Goal: Complete application form

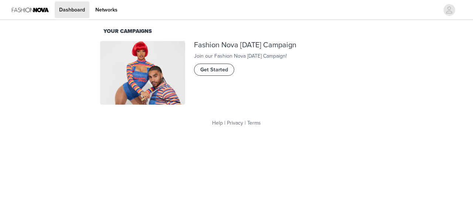
click at [213, 74] on span "Get Started" at bounding box center [214, 70] width 28 height 8
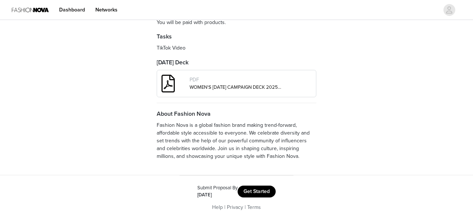
scroll to position [288, 0]
click at [245, 194] on button "Get Started" at bounding box center [257, 192] width 38 height 12
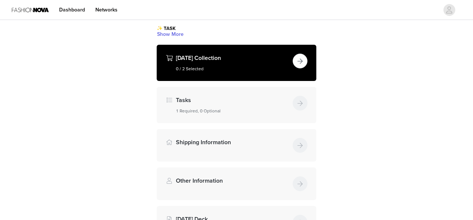
scroll to position [87, 0]
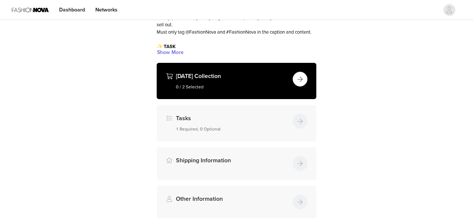
click at [260, 81] on h4 "Halloween Collection" at bounding box center [233, 76] width 114 height 9
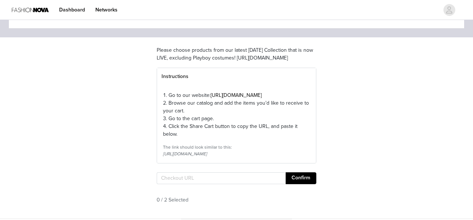
scroll to position [115, 0]
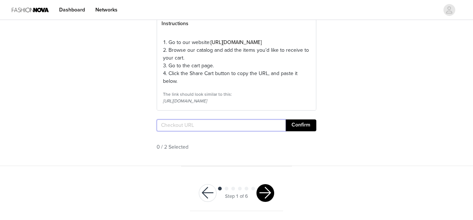
click at [244, 120] on input "text" at bounding box center [221, 125] width 129 height 12
paste input "https://www.fashionnova.com/pages/shared-cart/39245851394172:1,12195822567548:1"
type input "https://www.fashionnova.com/pages/shared-cart/39245851394172:1,12195822567548:1"
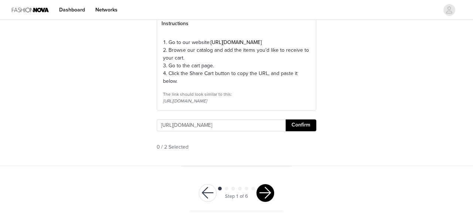
click at [304, 127] on button "Confirm" at bounding box center [301, 125] width 31 height 12
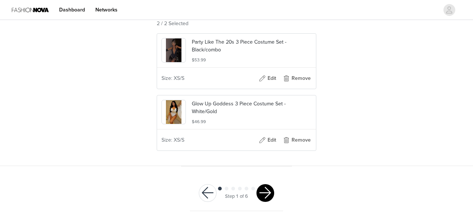
click at [266, 195] on button "button" at bounding box center [266, 193] width 18 height 18
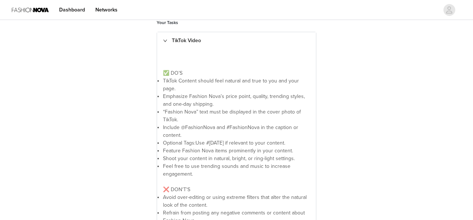
scroll to position [253, 0]
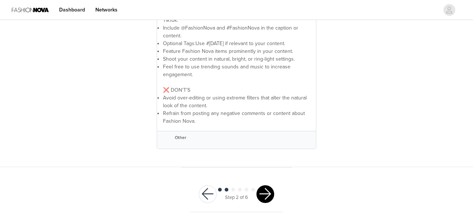
click at [264, 193] on button "button" at bounding box center [266, 194] width 18 height 18
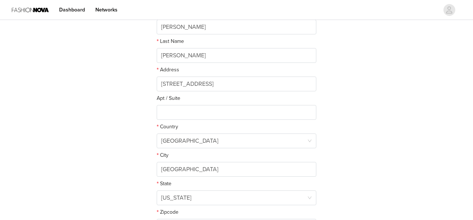
scroll to position [180, 0]
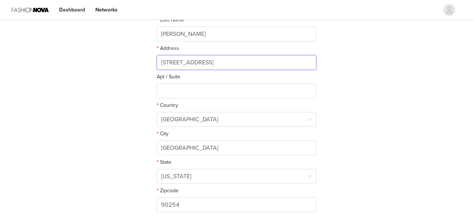
drag, startPoint x: 214, startPoint y: 64, endPoint x: 150, endPoint y: 54, distance: 65.2
click at [150, 54] on section "This is where we will send your products. Please make sure this is up to date. …" at bounding box center [237, 61] width 178 height 326
type input "5448 Mary Lane Dr"
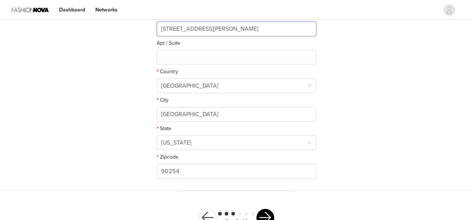
scroll to position [214, 0]
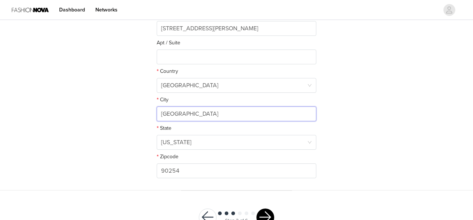
drag, startPoint x: 234, startPoint y: 118, endPoint x: 134, endPoint y: 94, distance: 102.2
type input "San Diego"
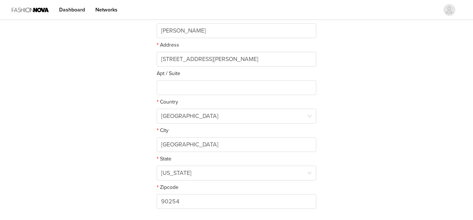
scroll to position [183, 0]
drag, startPoint x: 222, startPoint y: 205, endPoint x: 103, endPoint y: 201, distance: 119.5
click at [102, 201] on div "STEP 3 OF 6 Shipping Information This is where we will send your products. Plea…" at bounding box center [236, 30] width 473 height 383
type input "92115"
click at [86, 176] on div "STEP 3 OF 6 Shipping Information This is where we will send your products. Plea…" at bounding box center [236, 30] width 473 height 383
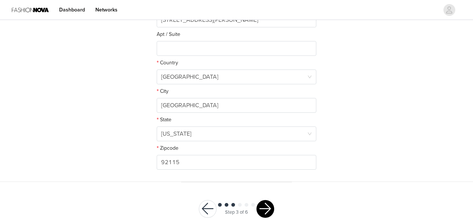
scroll to position [238, 0]
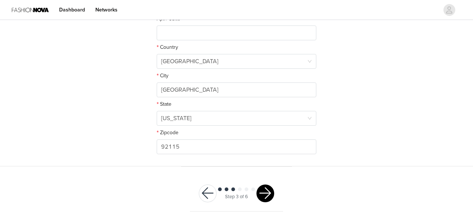
click at [263, 196] on button "button" at bounding box center [266, 194] width 18 height 18
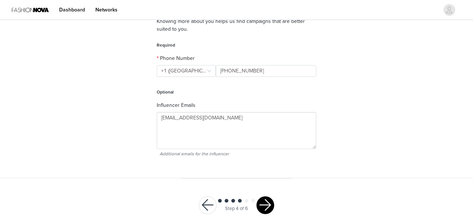
scroll to position [81, 0]
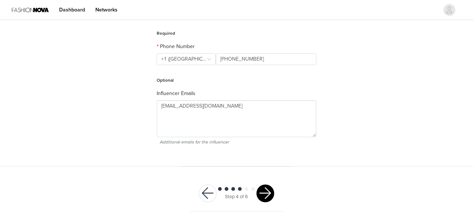
click at [267, 192] on button "button" at bounding box center [266, 194] width 18 height 18
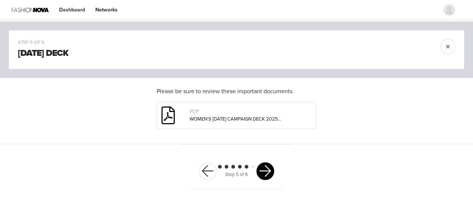
click at [265, 169] on button "button" at bounding box center [266, 171] width 18 height 18
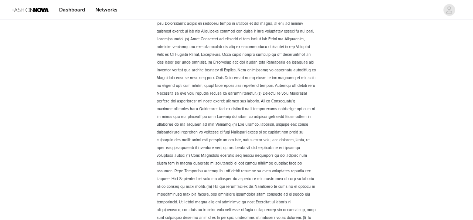
scroll to position [1074, 0]
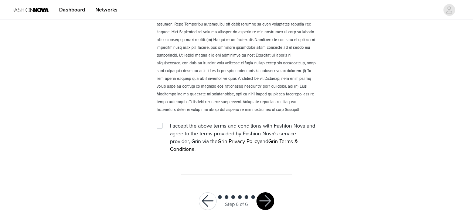
click at [188, 125] on span "I accept the above terms and conditions with Fashion Nova and agree to the term…" at bounding box center [242, 138] width 145 height 30
click at [159, 125] on input "checkbox" at bounding box center [159, 125] width 5 height 5
checkbox input "true"
click at [267, 192] on button "button" at bounding box center [266, 201] width 18 height 18
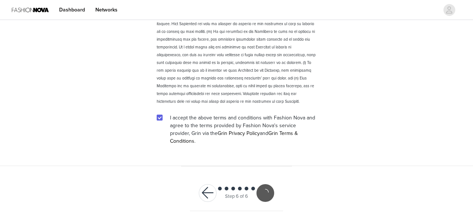
scroll to position [1047, 0]
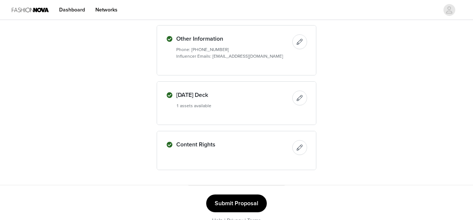
scroll to position [377, 0]
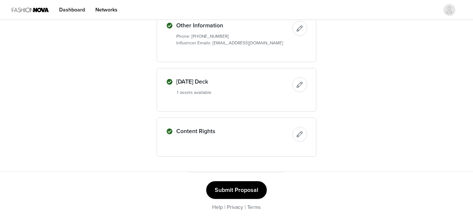
click at [221, 189] on button "Submit Proposal" at bounding box center [236, 190] width 61 height 18
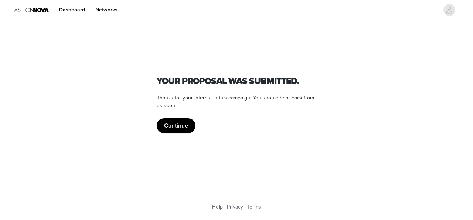
scroll to position [0, 0]
click at [173, 127] on button "Continue" at bounding box center [176, 125] width 39 height 15
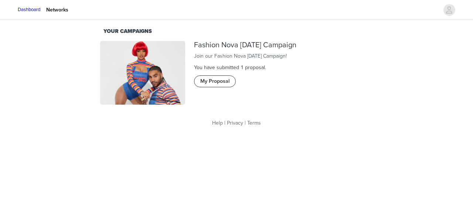
click at [219, 87] on button "My Proposal" at bounding box center [215, 81] width 42 height 12
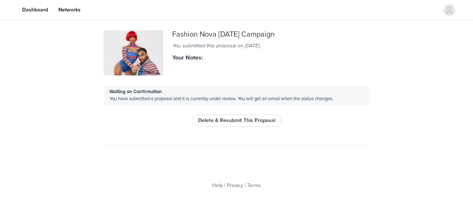
click at [226, 93] on div "Waiting on Confirmation You have submitted a proposal and it is currently under…" at bounding box center [237, 95] width 266 height 20
